Goal: Task Accomplishment & Management: Manage account settings

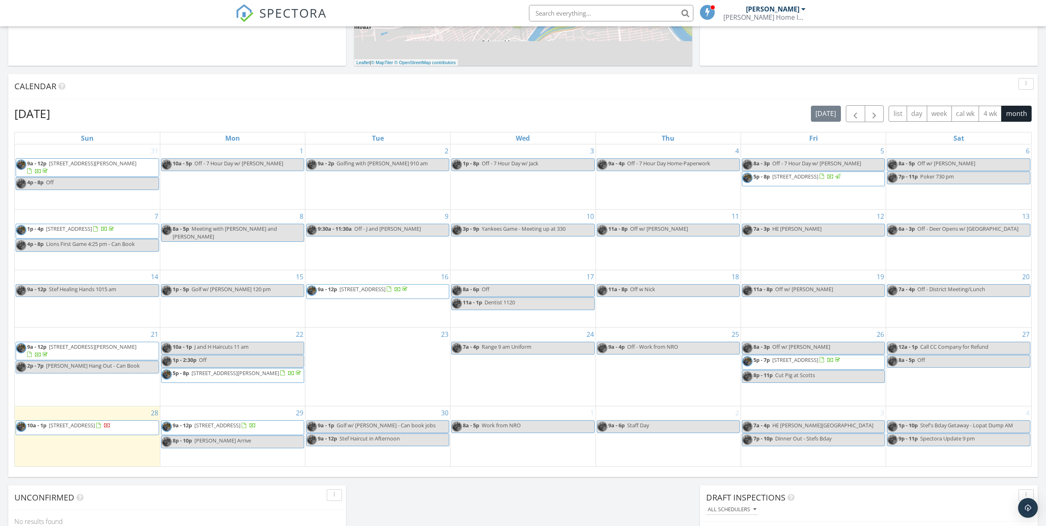
click at [55, 422] on span "308 Brakeley Ave, Phillipsburg 08865" at bounding box center [72, 424] width 46 height 7
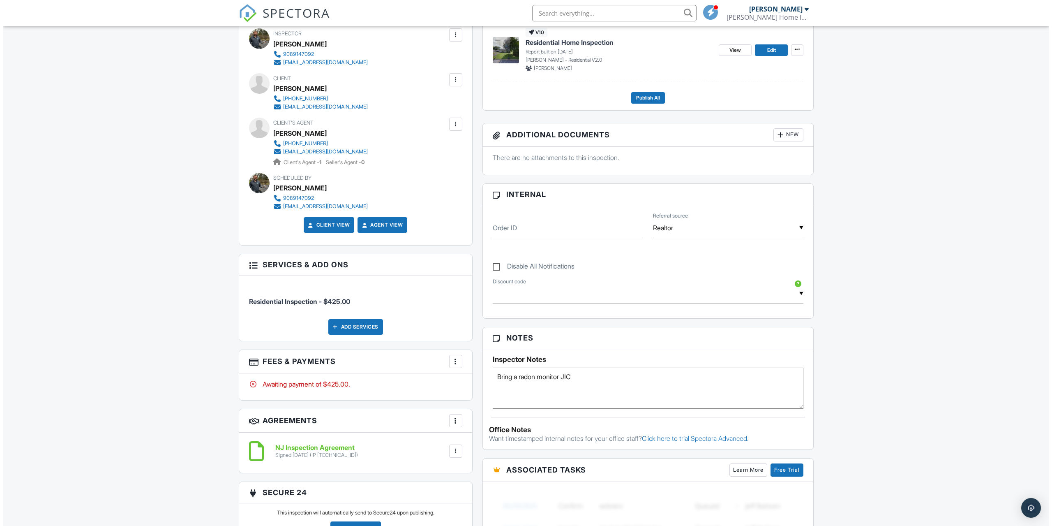
scroll to position [247, 0]
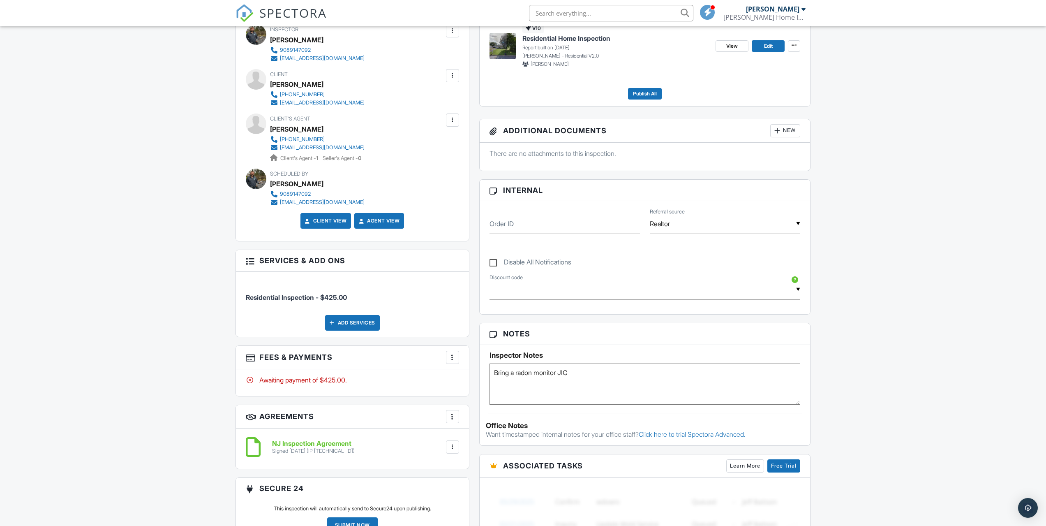
click at [362, 319] on div "Add Services" at bounding box center [352, 323] width 55 height 16
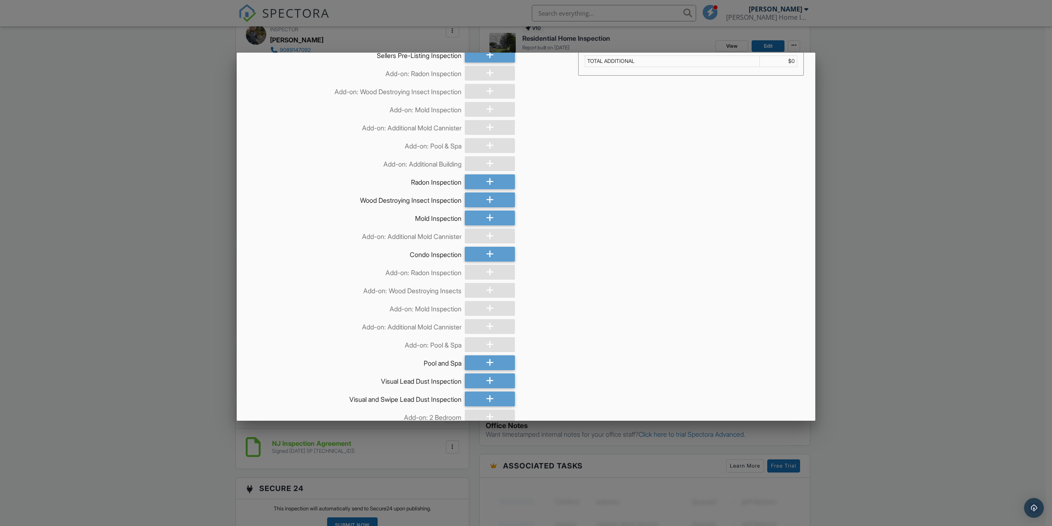
scroll to position [0, 0]
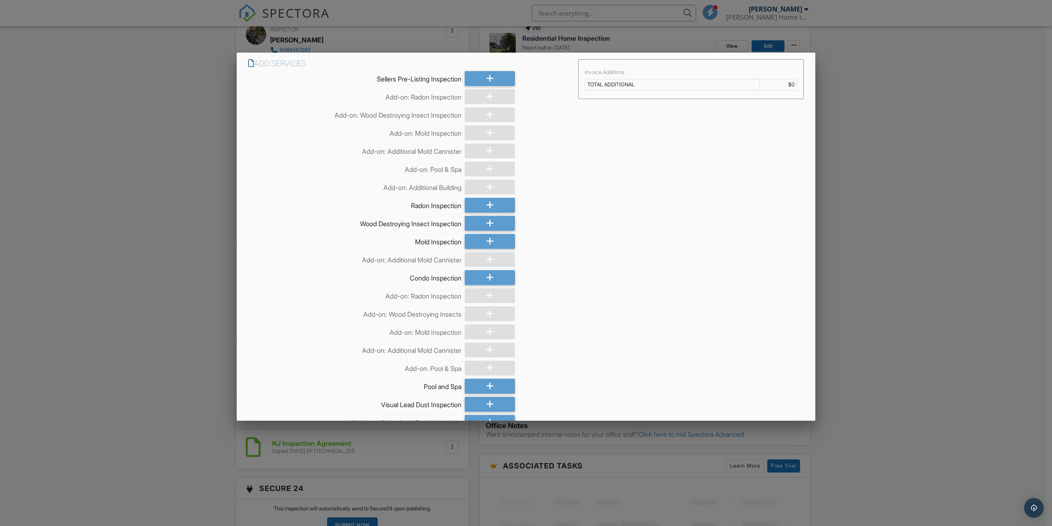
click at [492, 97] on div at bounding box center [490, 96] width 50 height 15
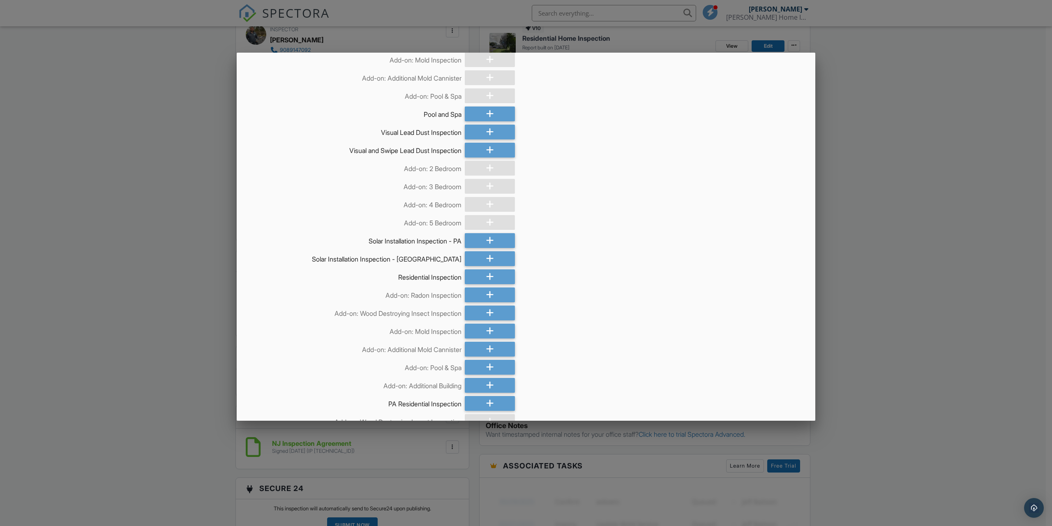
scroll to position [288, 0]
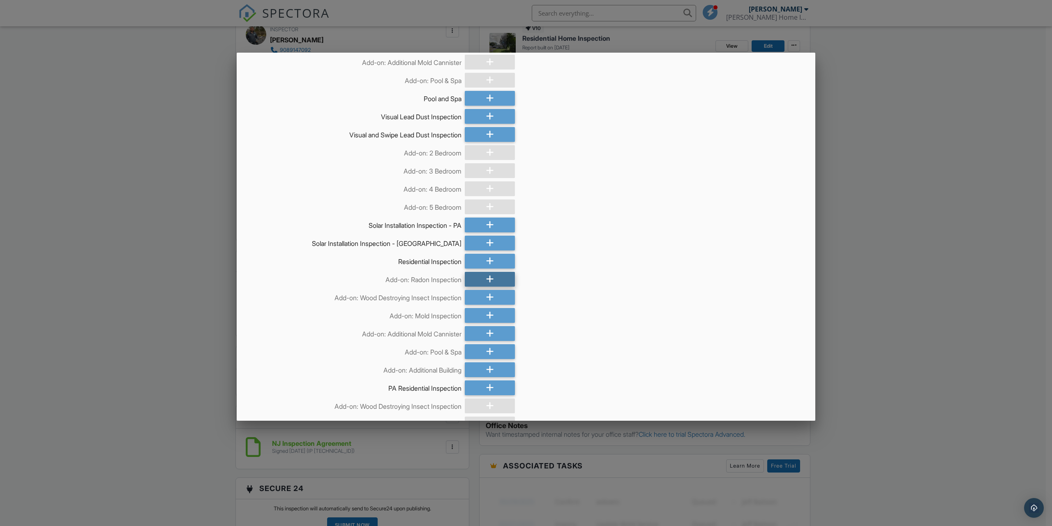
click at [486, 277] on icon at bounding box center [490, 279] width 8 height 15
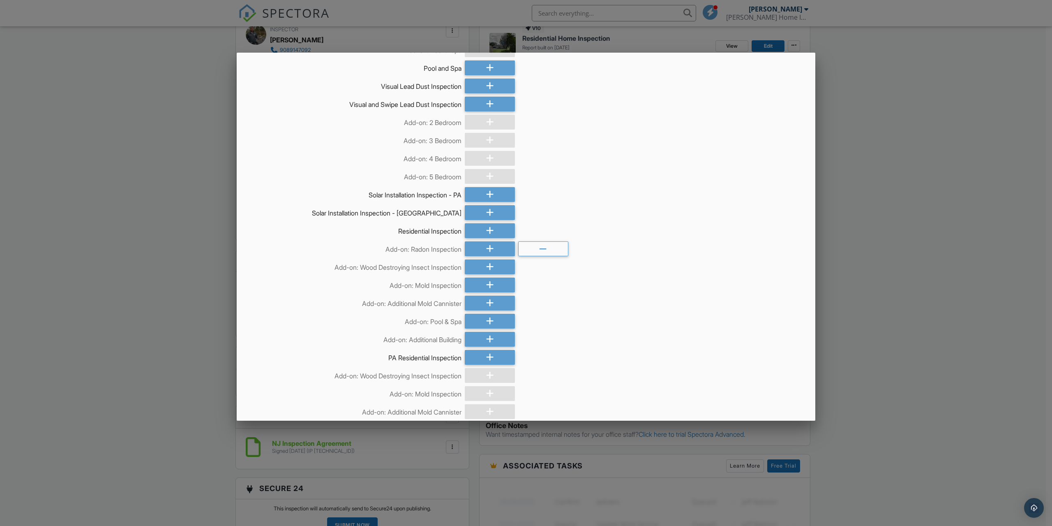
scroll to position [406, 0]
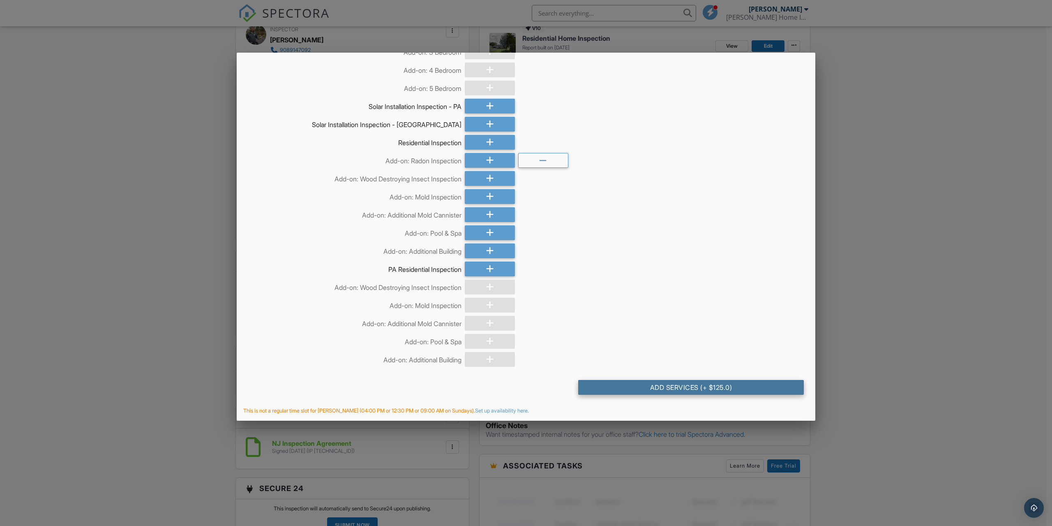
click at [763, 386] on div "Add Services (+ $125.0)" at bounding box center [691, 387] width 226 height 15
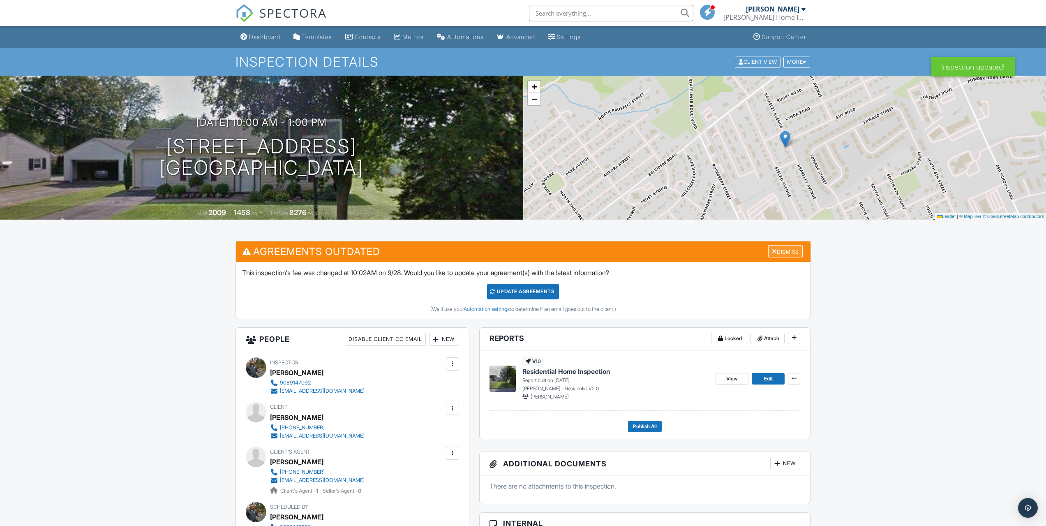
click at [771, 254] on div "Dismiss" at bounding box center [785, 251] width 35 height 13
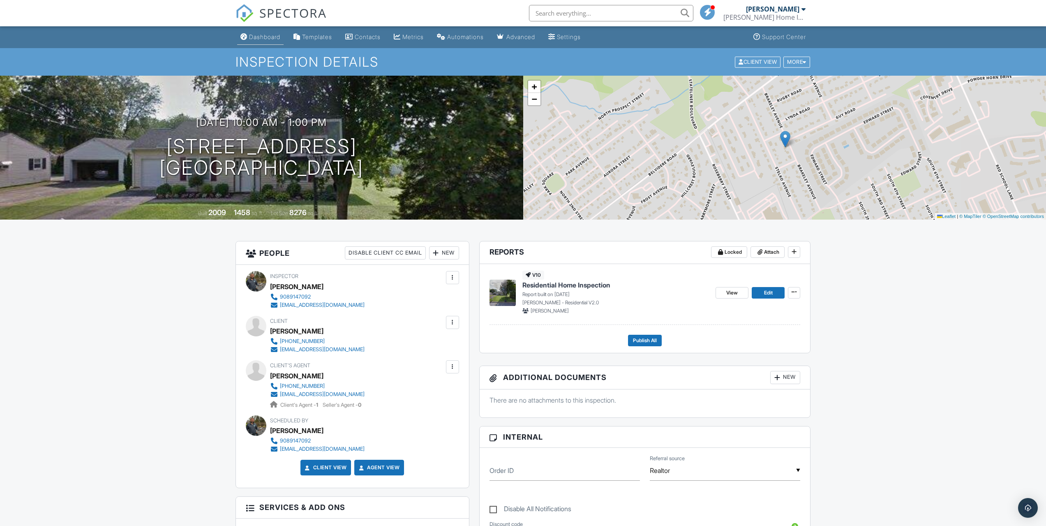
click at [250, 34] on div "Dashboard" at bounding box center [264, 36] width 31 height 7
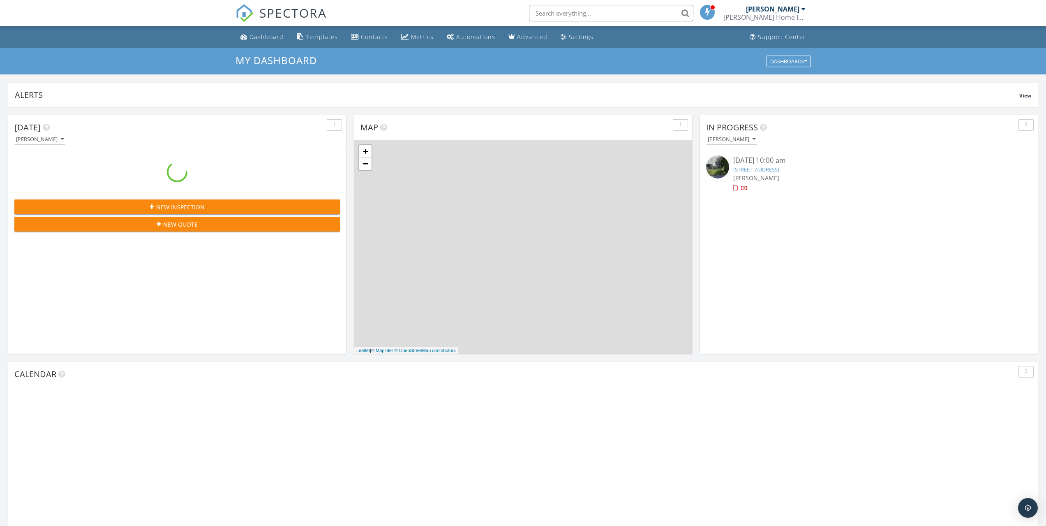
scroll to position [761, 1059]
